Goal: Transaction & Acquisition: Obtain resource

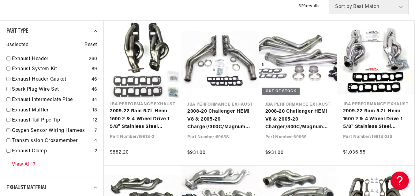
click at [31, 163] on link "View All 17" at bounding box center [24, 165] width 24 height 8
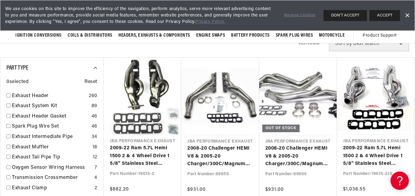
scroll to position [153, 0]
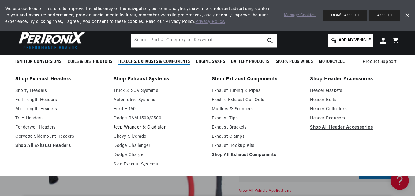
click at [145, 127] on link "Jeep Wranger & Gladiator" at bounding box center [158, 127] width 90 height 7
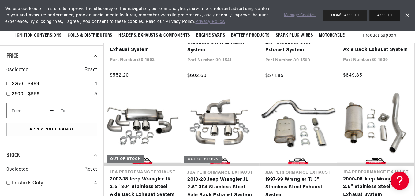
scroll to position [92, 0]
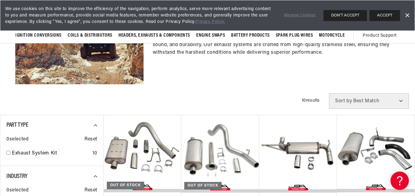
click at [407, 16] on link "Dismiss Banner" at bounding box center [406, 15] width 9 height 9
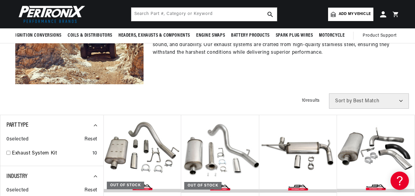
scroll to position [0, 0]
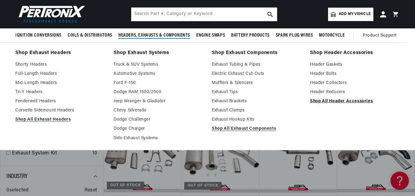
click at [331, 100] on link "Shop All Header Accessories" at bounding box center [355, 101] width 90 height 7
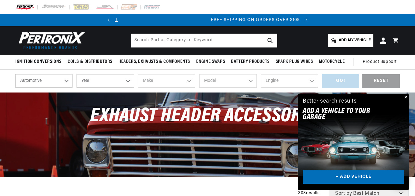
scroll to position [0, 185]
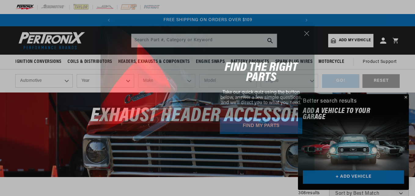
click at [305, 32] on circle "Close dialog" at bounding box center [307, 33] width 10 height 10
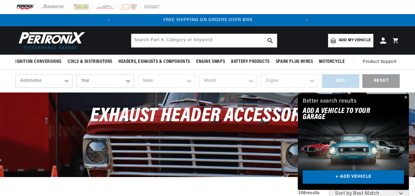
click at [405, 96] on button "Close" at bounding box center [404, 97] width 7 height 7
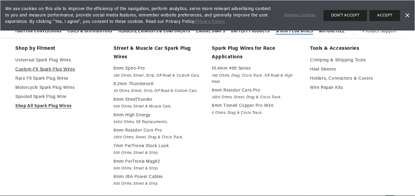
click at [53, 69] on link "Custom-Fit Spark Plug Wires" at bounding box center [60, 69] width 90 height 7
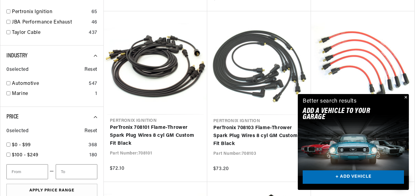
scroll to position [0, 185]
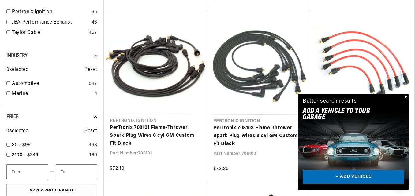
click at [368, 179] on link "+ ADD VEHICLE" at bounding box center [353, 178] width 101 height 14
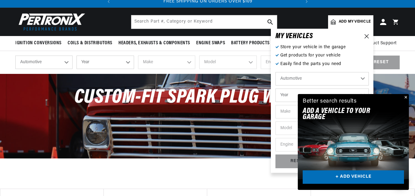
scroll to position [0, 0]
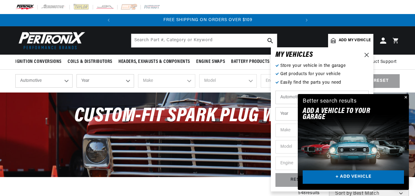
click at [408, 98] on button "Close" at bounding box center [404, 97] width 7 height 7
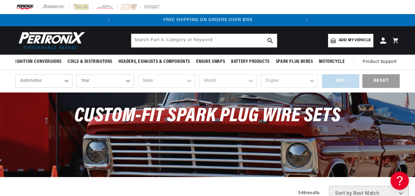
click at [351, 38] on span "Add my vehicle" at bounding box center [355, 41] width 32 height 6
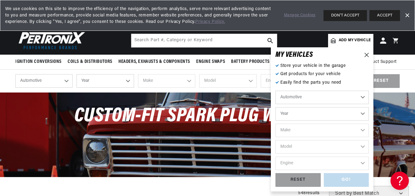
click at [308, 95] on select "Automotive Agricultural Industrial Marine Motorcycle" at bounding box center [321, 97] width 93 height 13
click at [309, 94] on select "Automotive Agricultural Industrial Marine Motorcycle" at bounding box center [321, 97] width 93 height 13
click at [302, 116] on select "Year 2026 2025 2024 2023 2022 2021 2020 2019 2018 2017 2016 2015 2014 2013 2012…" at bounding box center [321, 113] width 93 height 13
select select "2007"
click at [275, 107] on select "Year 2026 2025 2024 2023 2022 2021 2020 2019 2018 2017 2016 2015 2014 2013 2012…" at bounding box center [321, 113] width 93 height 13
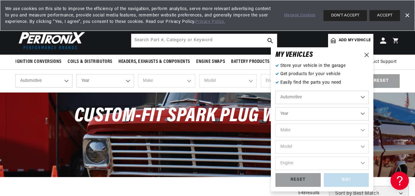
select select "2007"
click at [302, 131] on select "Make Avanti Buick Cadillac Chevrolet Chrysler Dodge Ford GMC Hummer Isuzu Jeep …" at bounding box center [321, 130] width 93 height 13
select select "Jeep"
click at [275, 124] on select "Make Avanti Buick Cadillac Chevrolet Chrysler Dodge Ford GMC Hummer Isuzu Jeep …" at bounding box center [321, 130] width 93 height 13
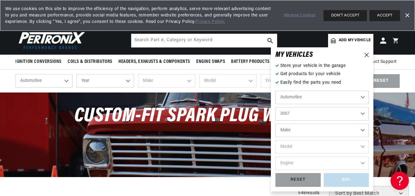
select select "Jeep"
click at [314, 144] on select "Model Commander Grand Cherokee Liberty Wrangler" at bounding box center [321, 146] width 93 height 13
select select "Wrangler"
click at [275, 140] on select "Model Commander Grand Cherokee Liberty Wrangler" at bounding box center [321, 146] width 93 height 13
select select "Wrangler"
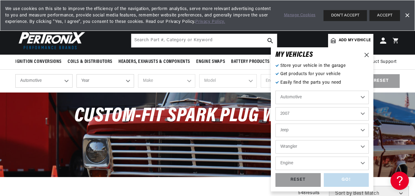
click at [299, 158] on select "Engine 3.8L" at bounding box center [321, 163] width 93 height 13
select select "3.8L"
click at [275, 157] on select "Engine 3.8L" at bounding box center [321, 163] width 93 height 13
select select "3.8L"
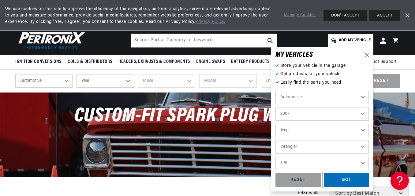
click at [347, 180] on div "GO!" at bounding box center [346, 180] width 45 height 14
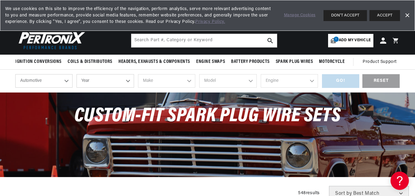
select select "2007"
select select "Jeep"
select select "Wrangler"
select select "3.8L"
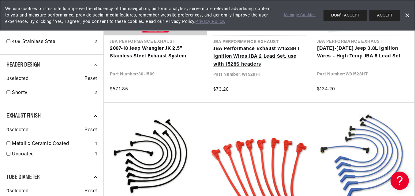
scroll to position [0, 185]
click at [406, 17] on link "Dismiss Banner" at bounding box center [406, 15] width 9 height 9
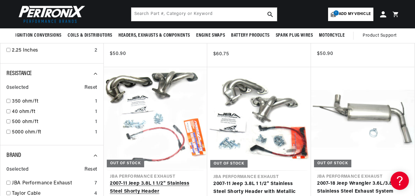
scroll to position [367, 0]
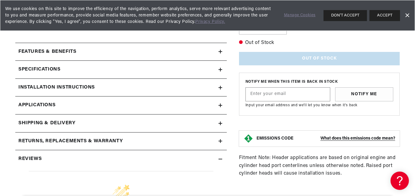
scroll to position [275, 0]
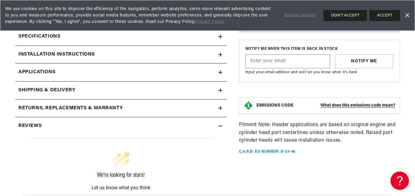
click at [74, 105] on h2 "Returns, Replacements & Warranty" at bounding box center [70, 109] width 104 height 8
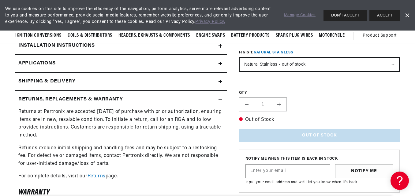
scroll to position [245, 0]
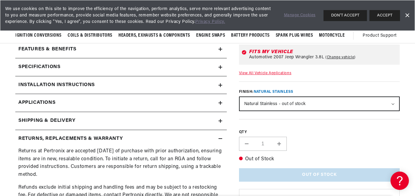
click at [86, 86] on h2 "Installation instructions" at bounding box center [56, 85] width 76 height 8
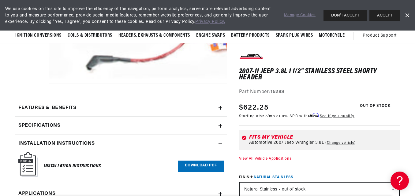
scroll to position [184, 0]
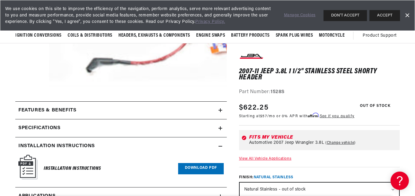
click at [192, 169] on link "Download PDF" at bounding box center [201, 168] width 46 height 11
